Goal: Navigation & Orientation: Find specific page/section

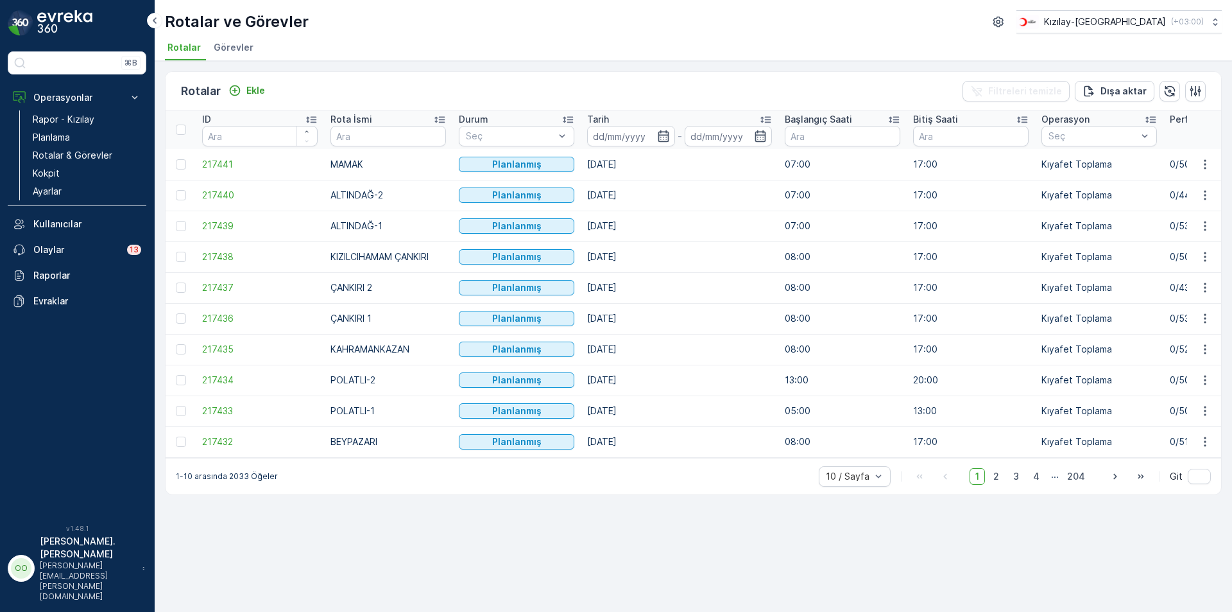
click at [72, 157] on p "Rotalar & Görevler" at bounding box center [73, 155] width 80 height 13
click at [992, 477] on span "2" at bounding box center [996, 476] width 17 height 17
